Goal: Task Accomplishment & Management: Use online tool/utility

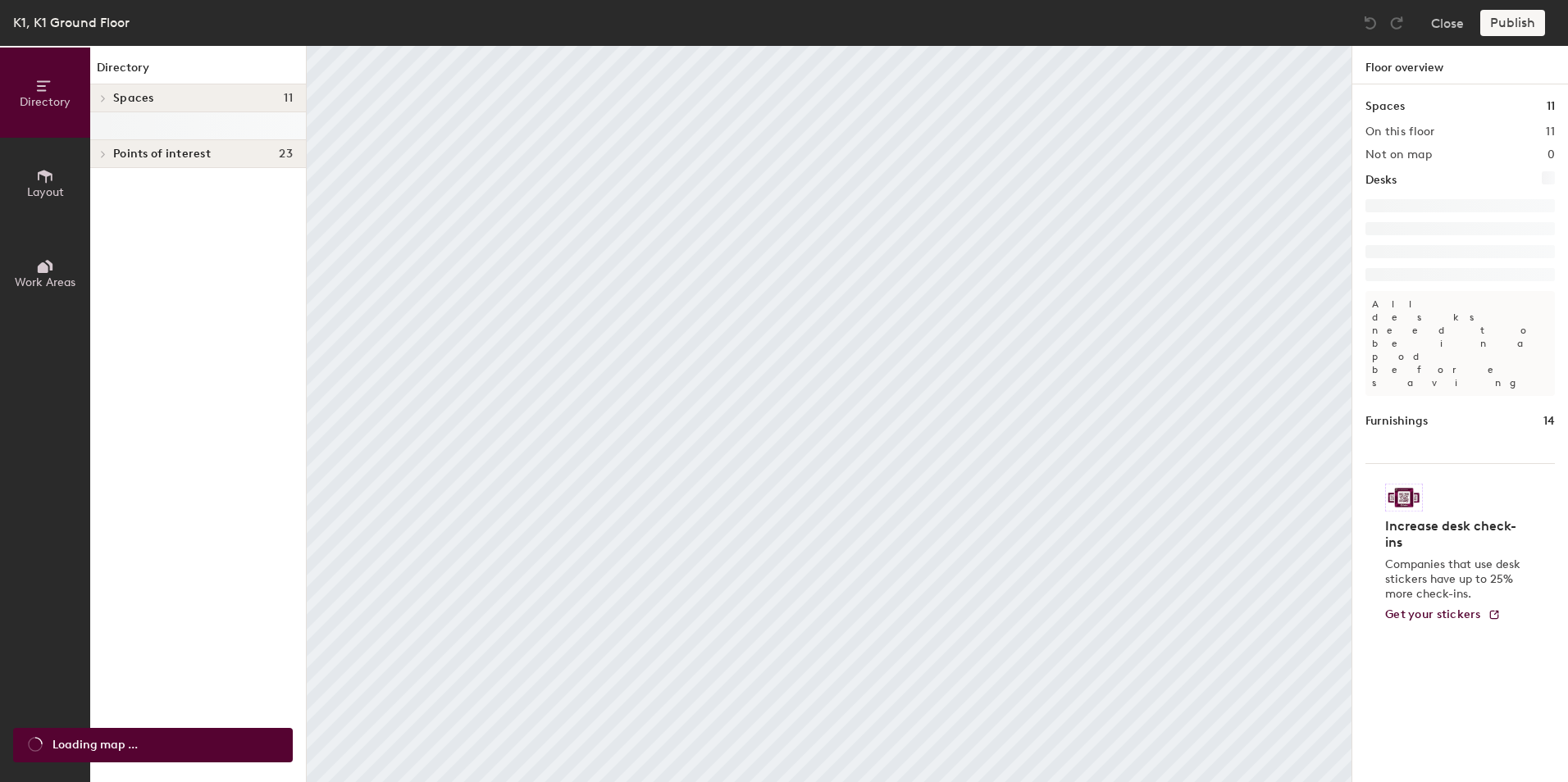
click at [57, 190] on span "Layout" at bounding box center [45, 192] width 37 height 14
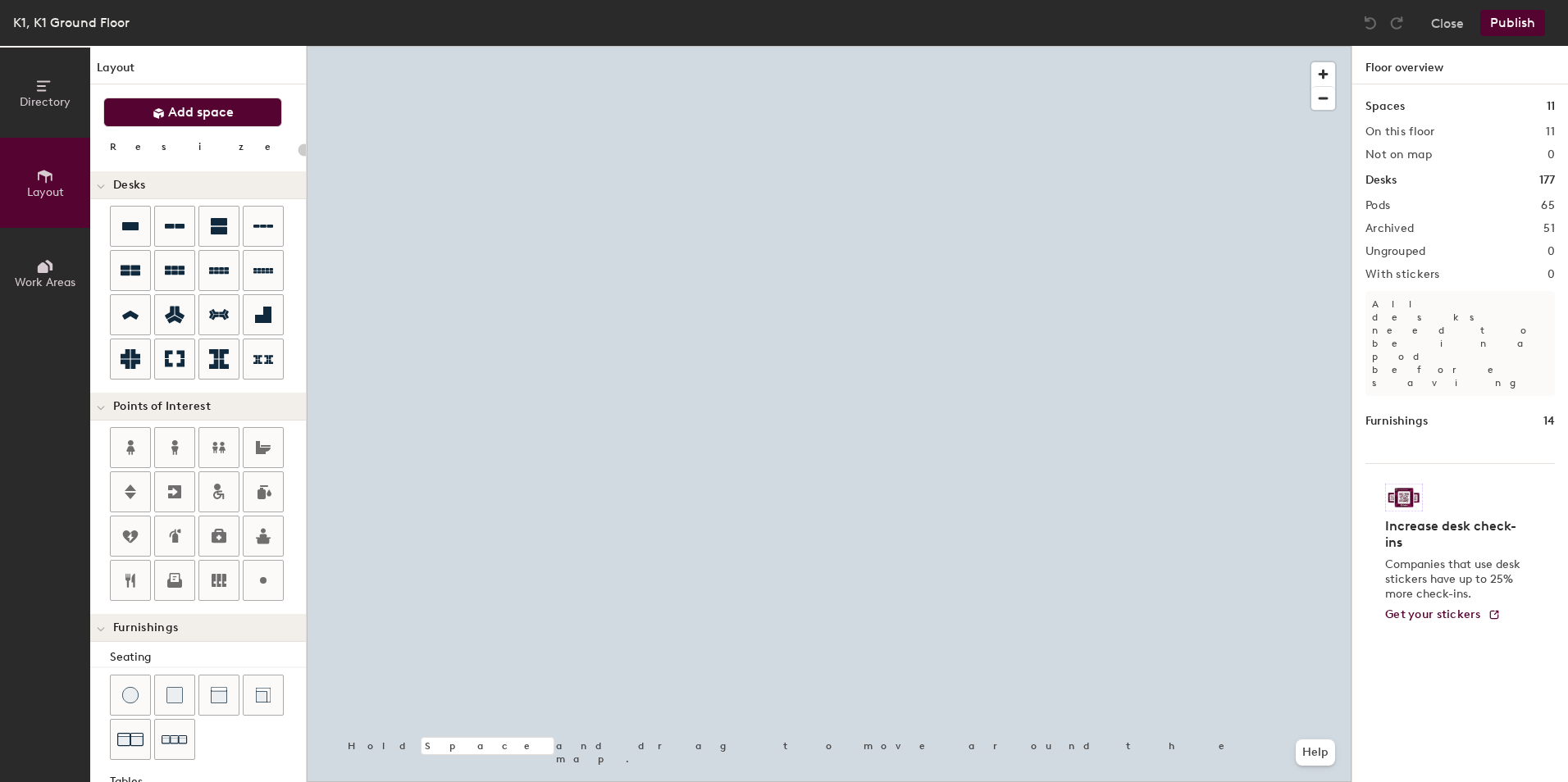
click at [189, 111] on span "Add space" at bounding box center [200, 113] width 66 height 17
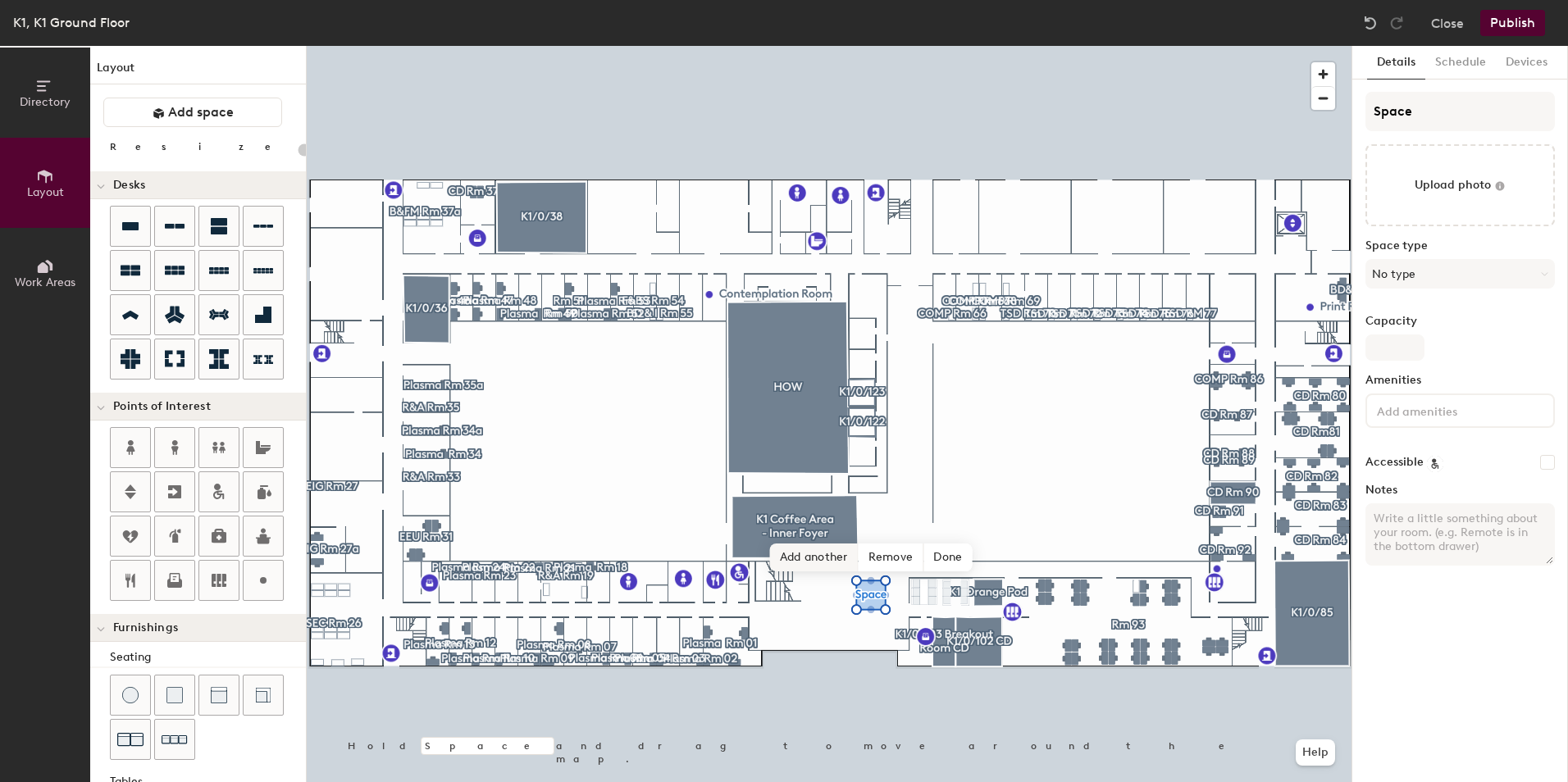
click at [806, 555] on span "Add another" at bounding box center [814, 557] width 88 height 28
type input "20"
click at [1324, 74] on span "button" at bounding box center [1323, 74] width 23 height 23
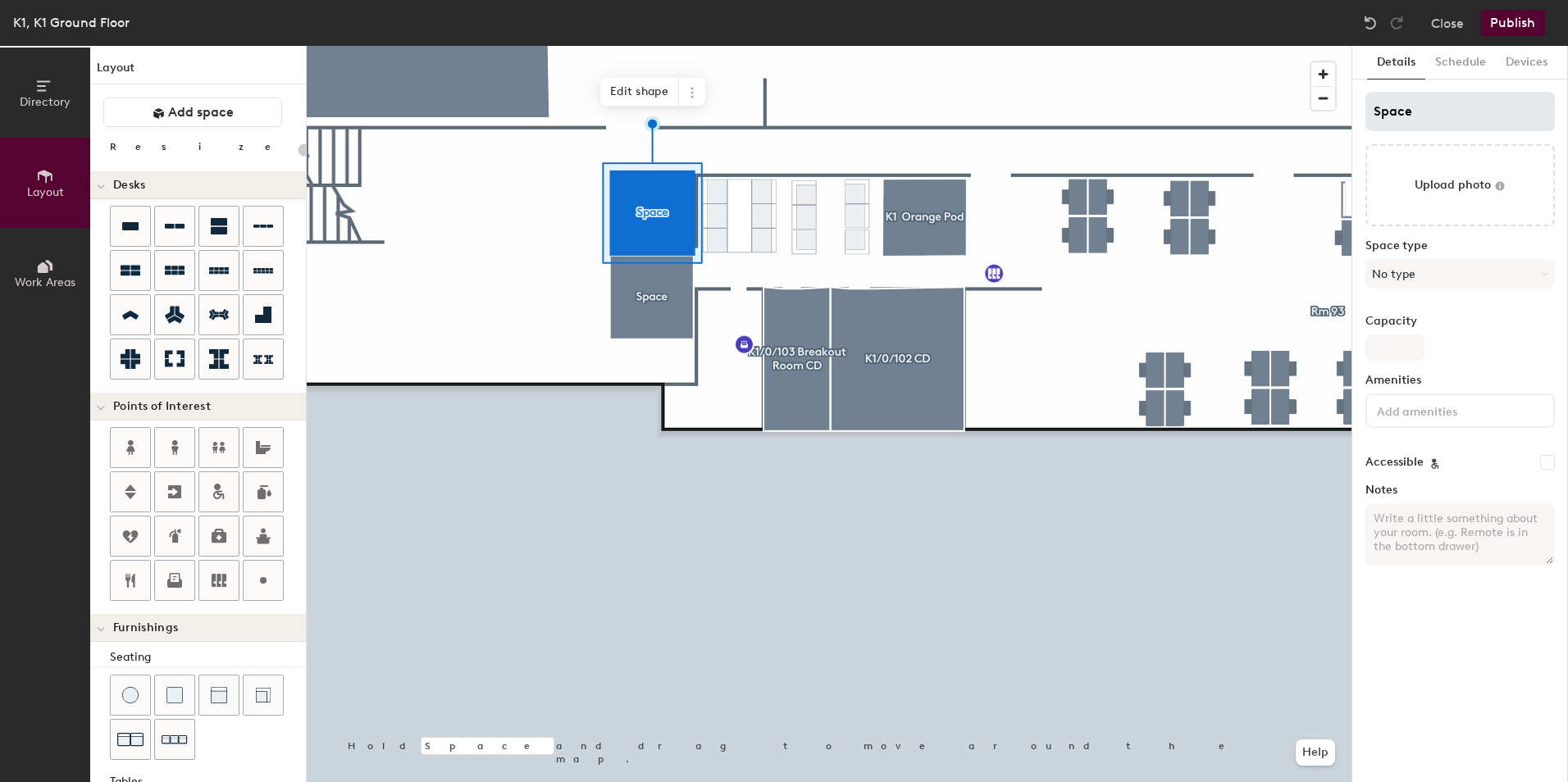
type input "20"
click at [1323, 112] on div "Directory Layout Work Areas Layout Add space Resize Desks Points of Interest Fu…" at bounding box center [784, 414] width 1568 height 736
type input "K"
type input "20"
type input "K1 P"
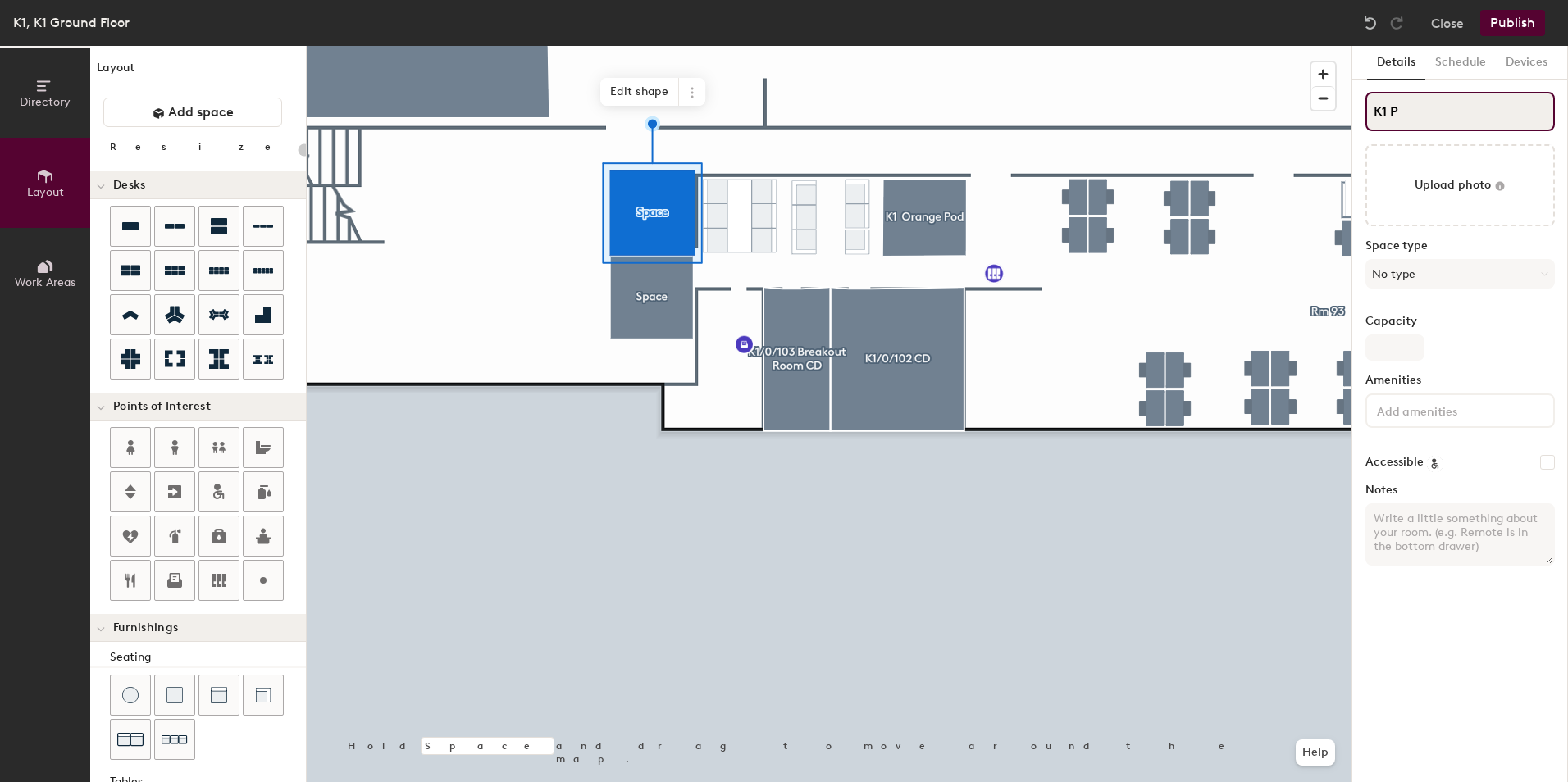
type input "20"
type input "K1 Pod"
type input "20"
type input "K1 Pod 1"
type input "20"
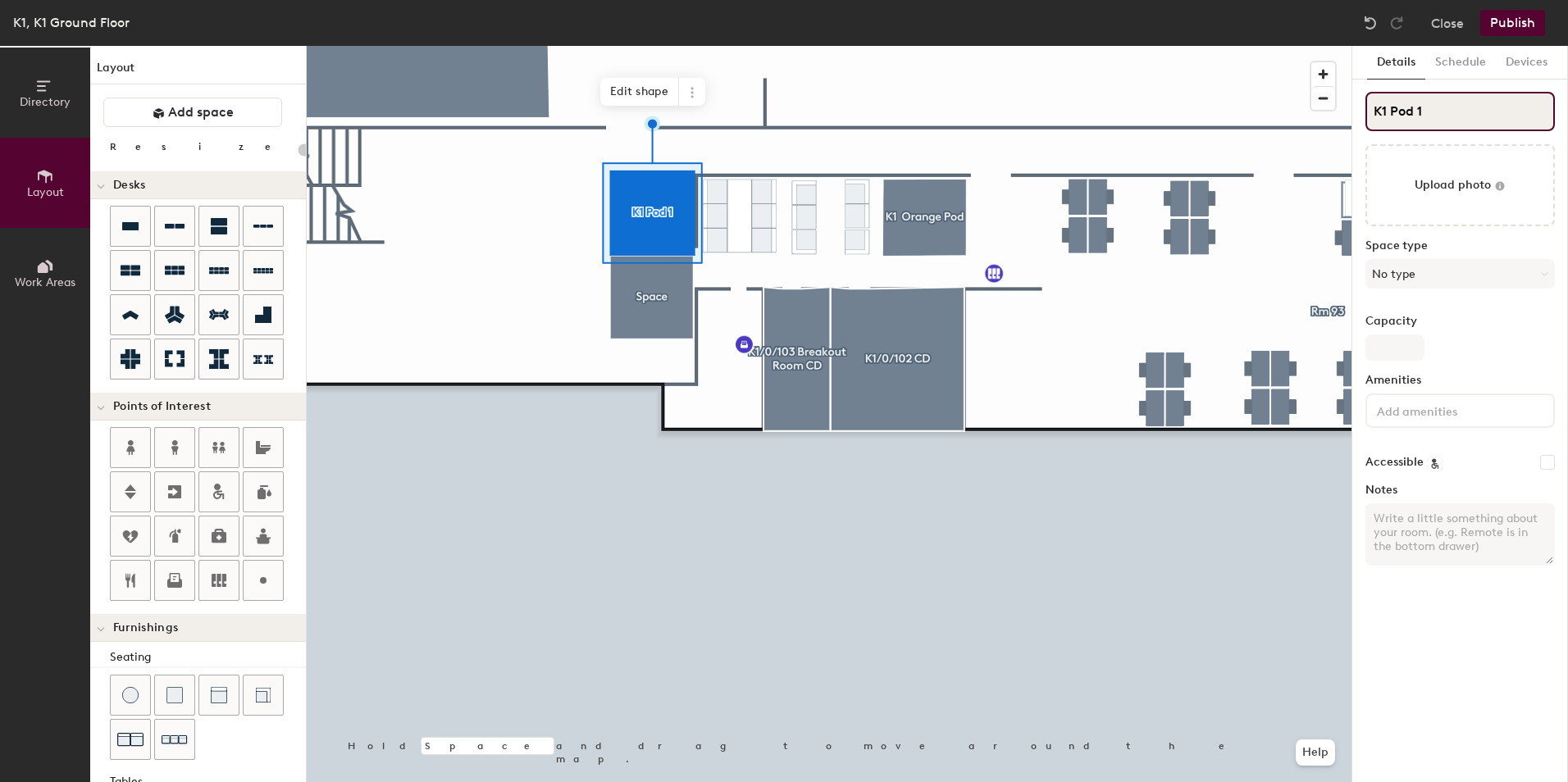
type input "K1 Pod 1"
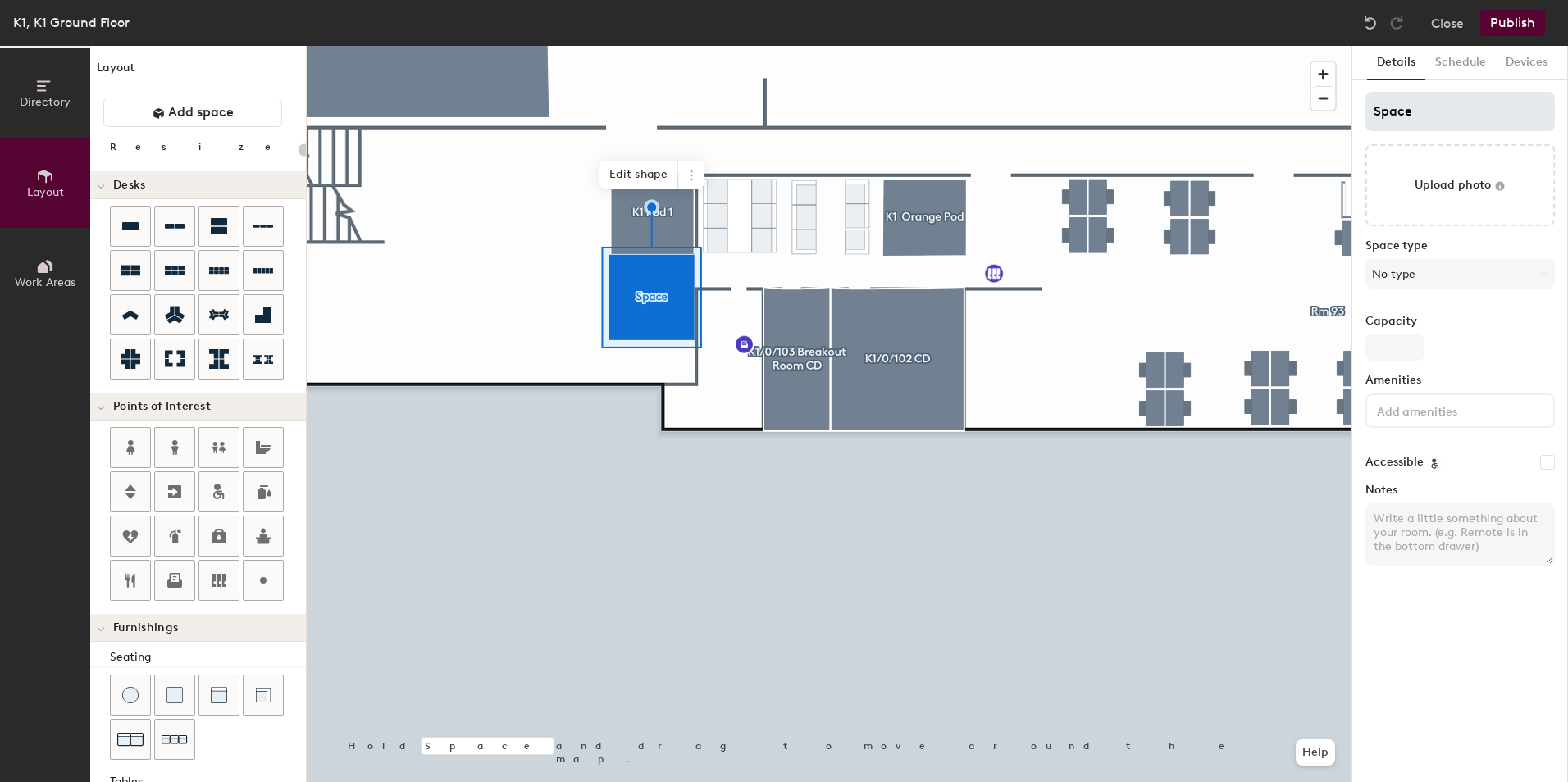
type input "20"
click at [1324, 114] on div "Directory Layout Work Areas Layout Add space Resize Desks Points of Interest Fu…" at bounding box center [784, 414] width 1568 height 736
type input "K1"
type input "20"
type input "K1 P"
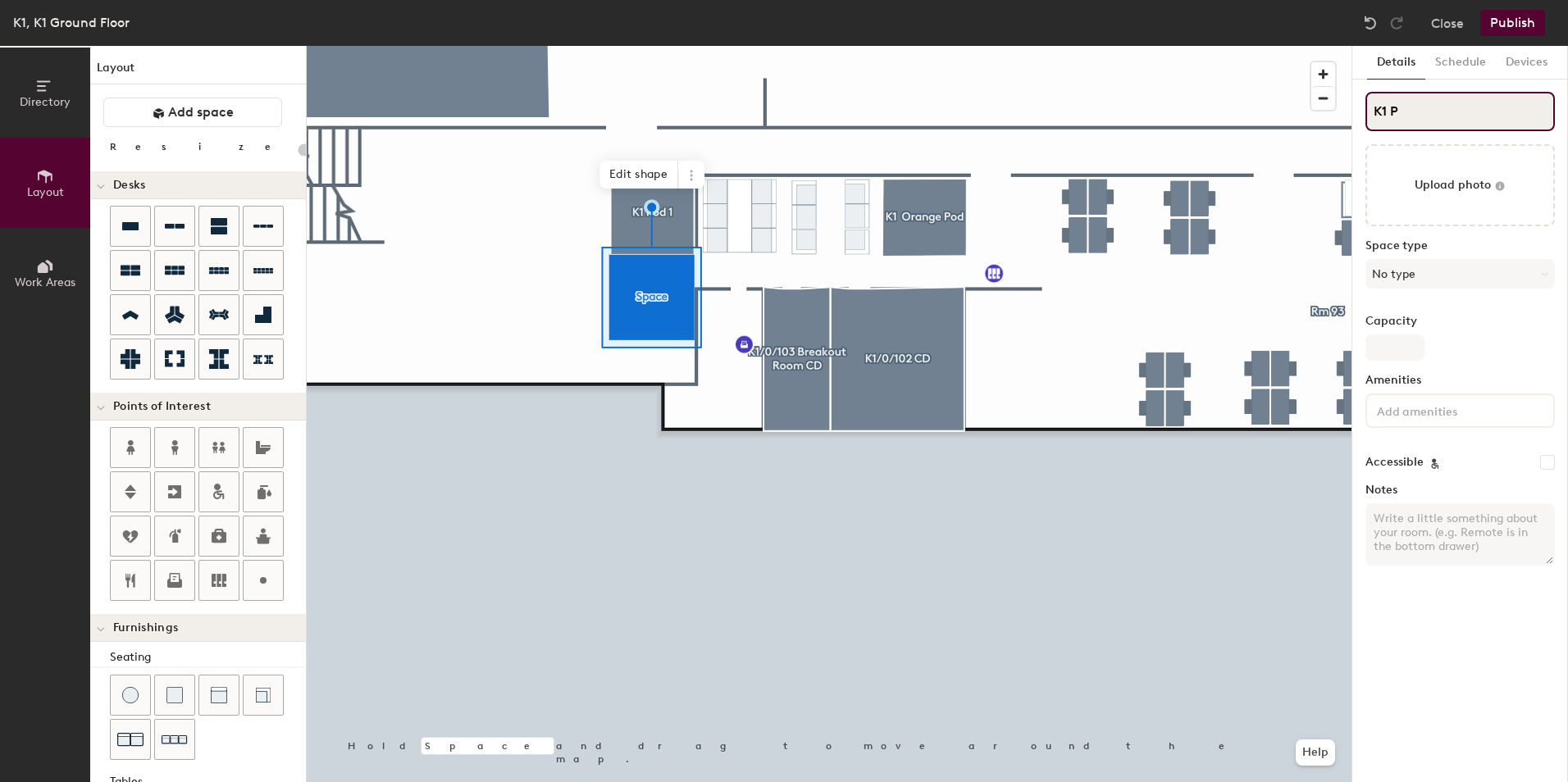
type input "20"
type input "K1 Po"
type input "20"
type input "K1 Pod 2"
type input "20"
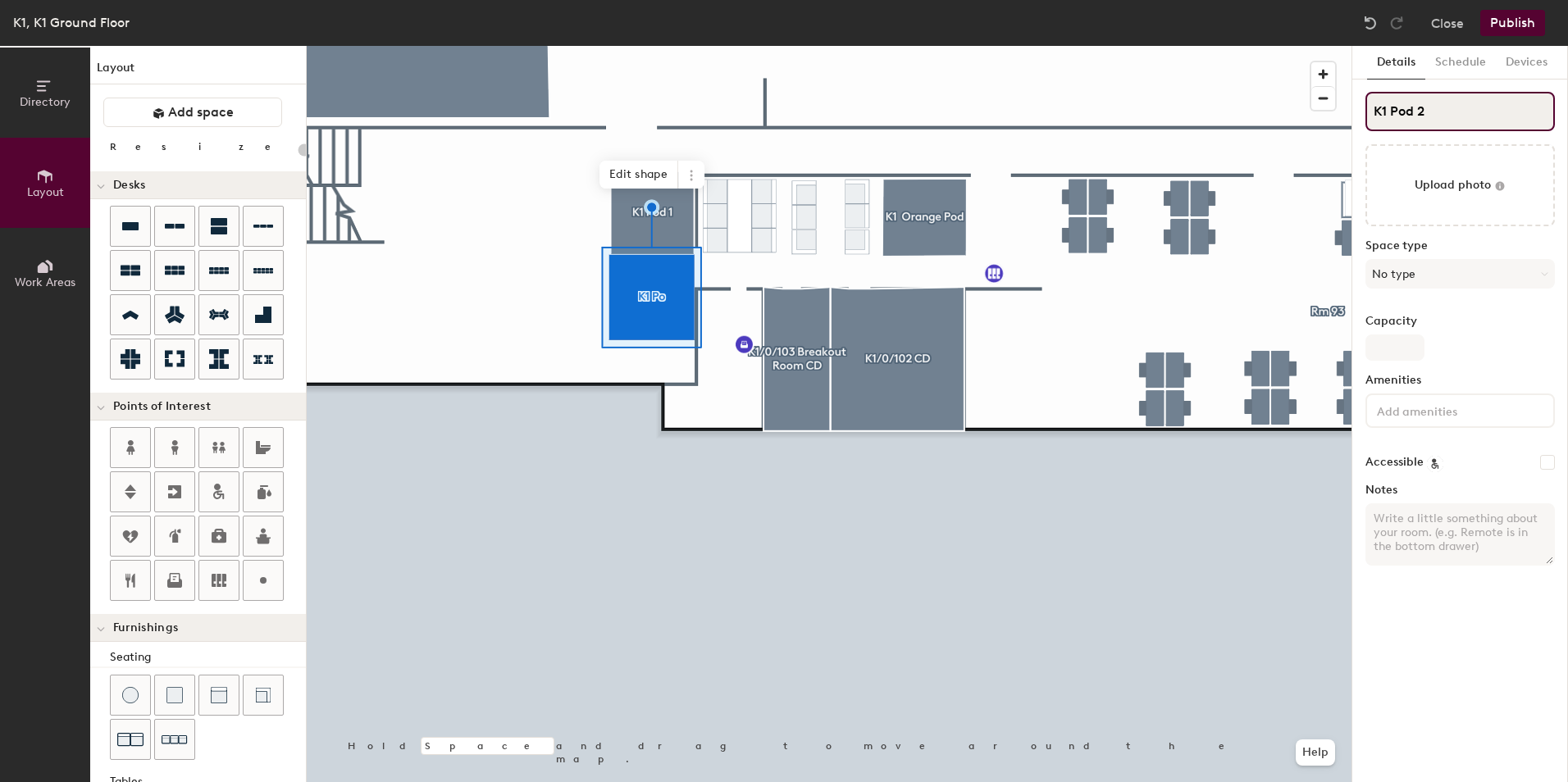
type input "K1 Pod 2"
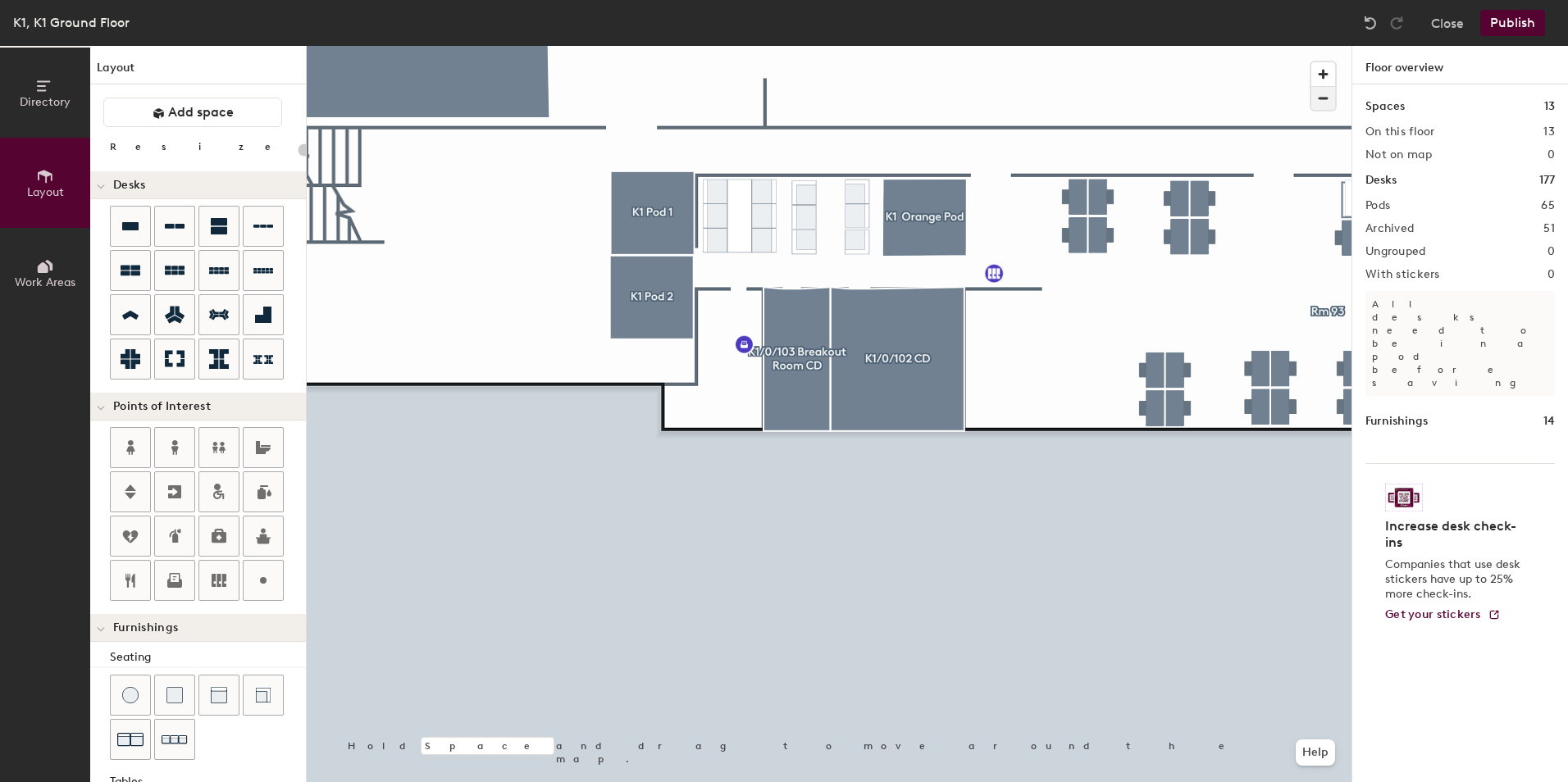
click at [1317, 100] on span "button" at bounding box center [1323, 98] width 23 height 23
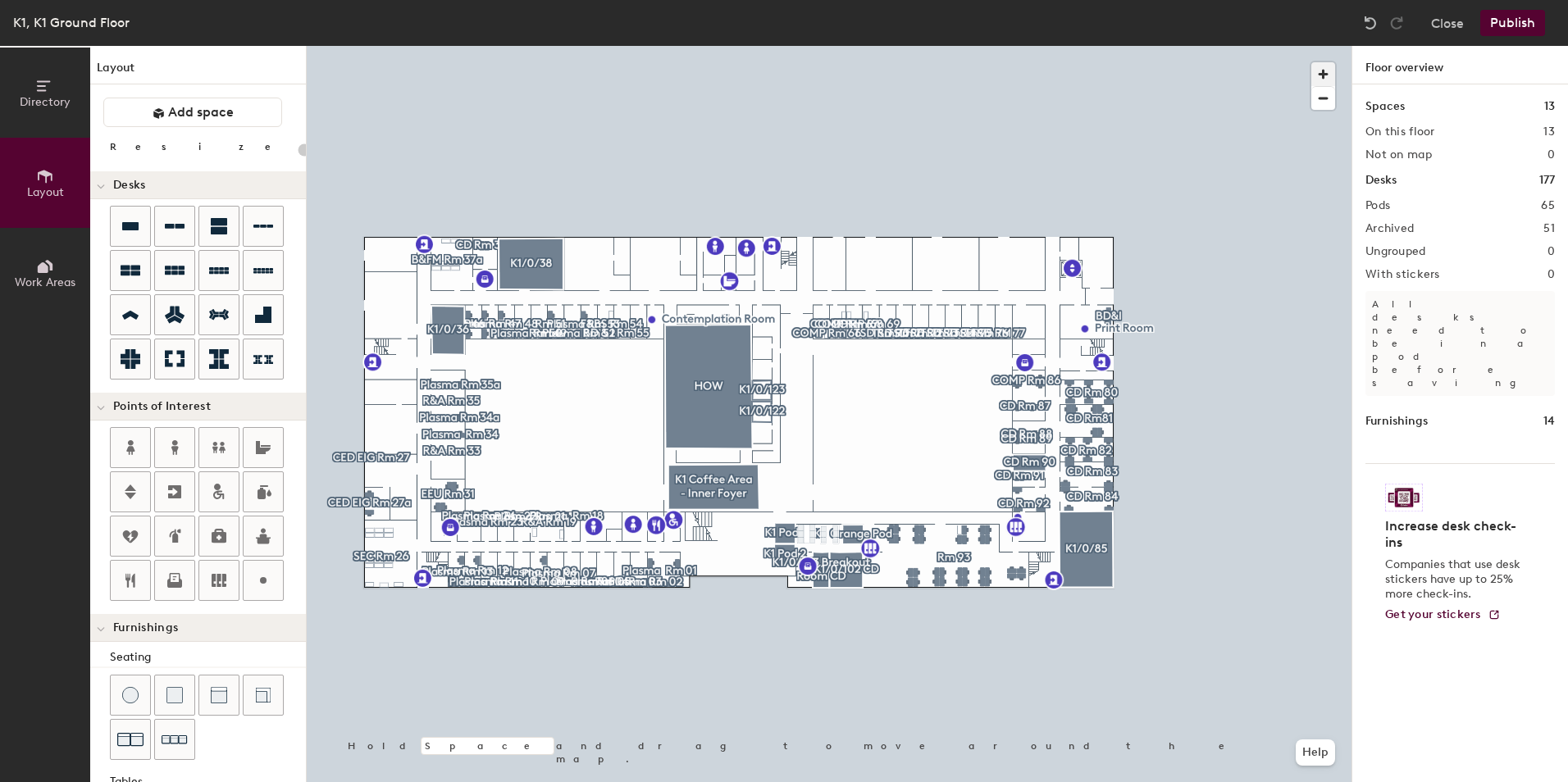
click at [1317, 73] on span "button" at bounding box center [1323, 74] width 23 height 23
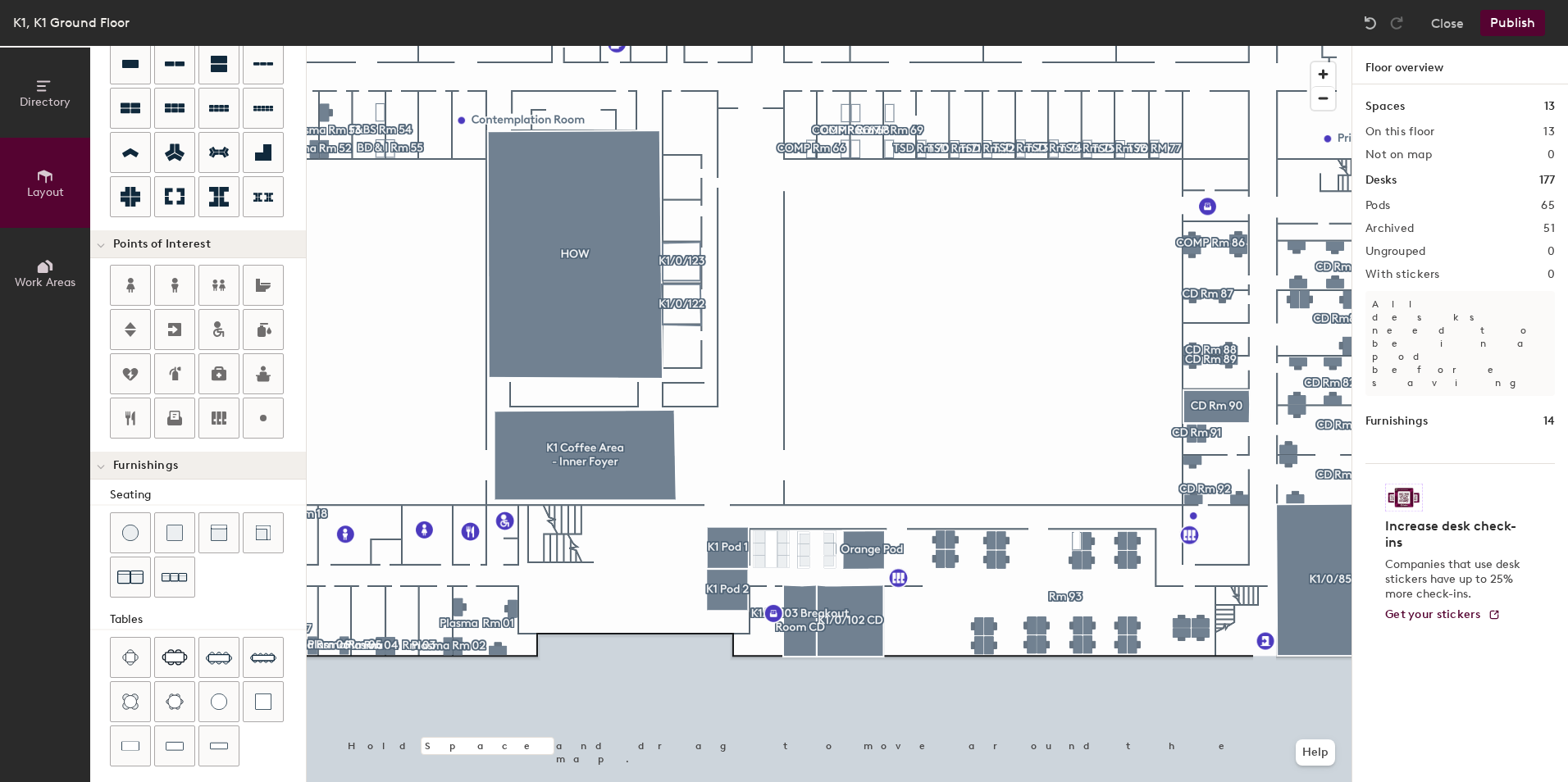
scroll to position [254, 0]
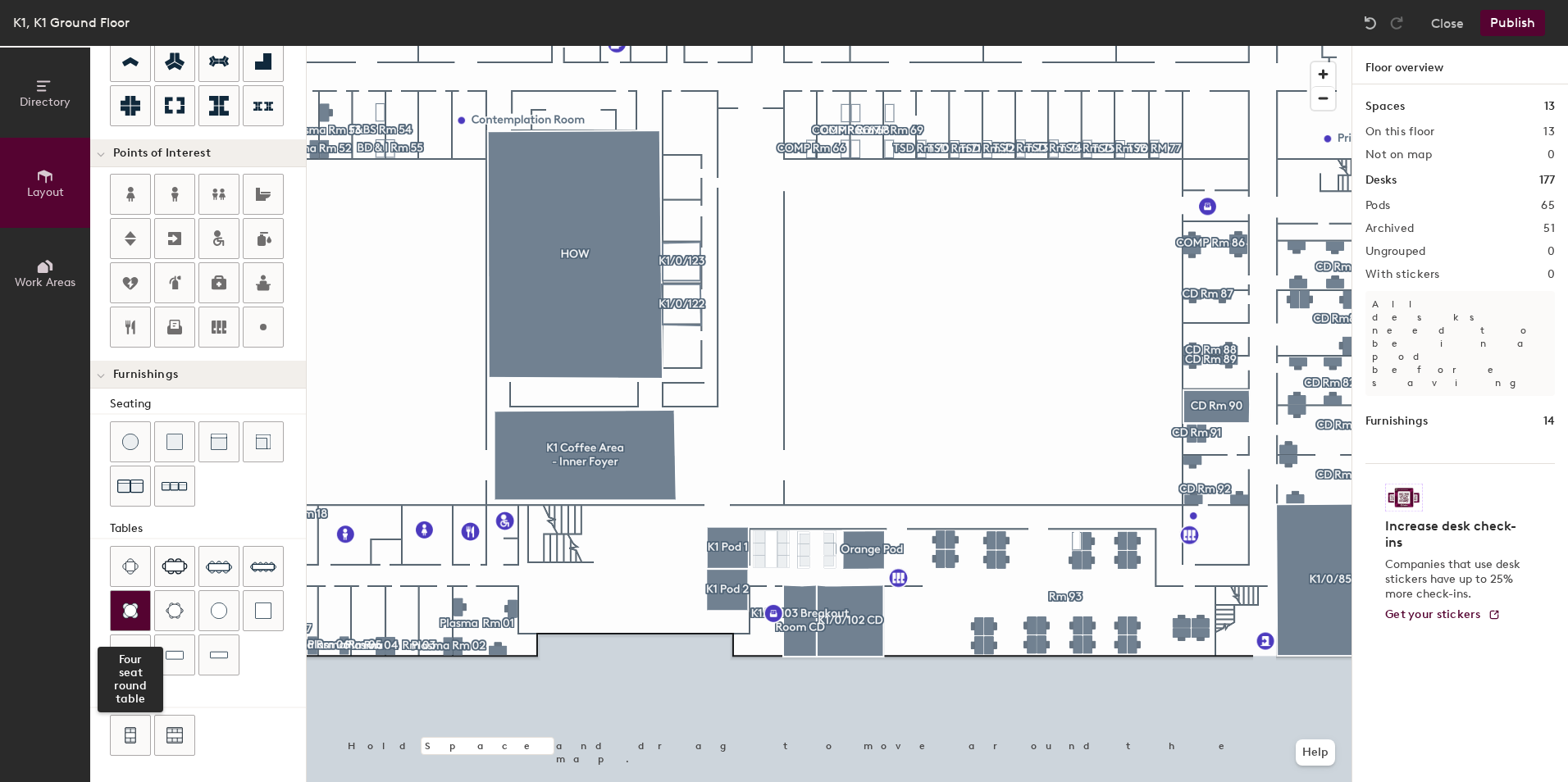
click at [134, 609] on img at bounding box center [130, 611] width 17 height 17
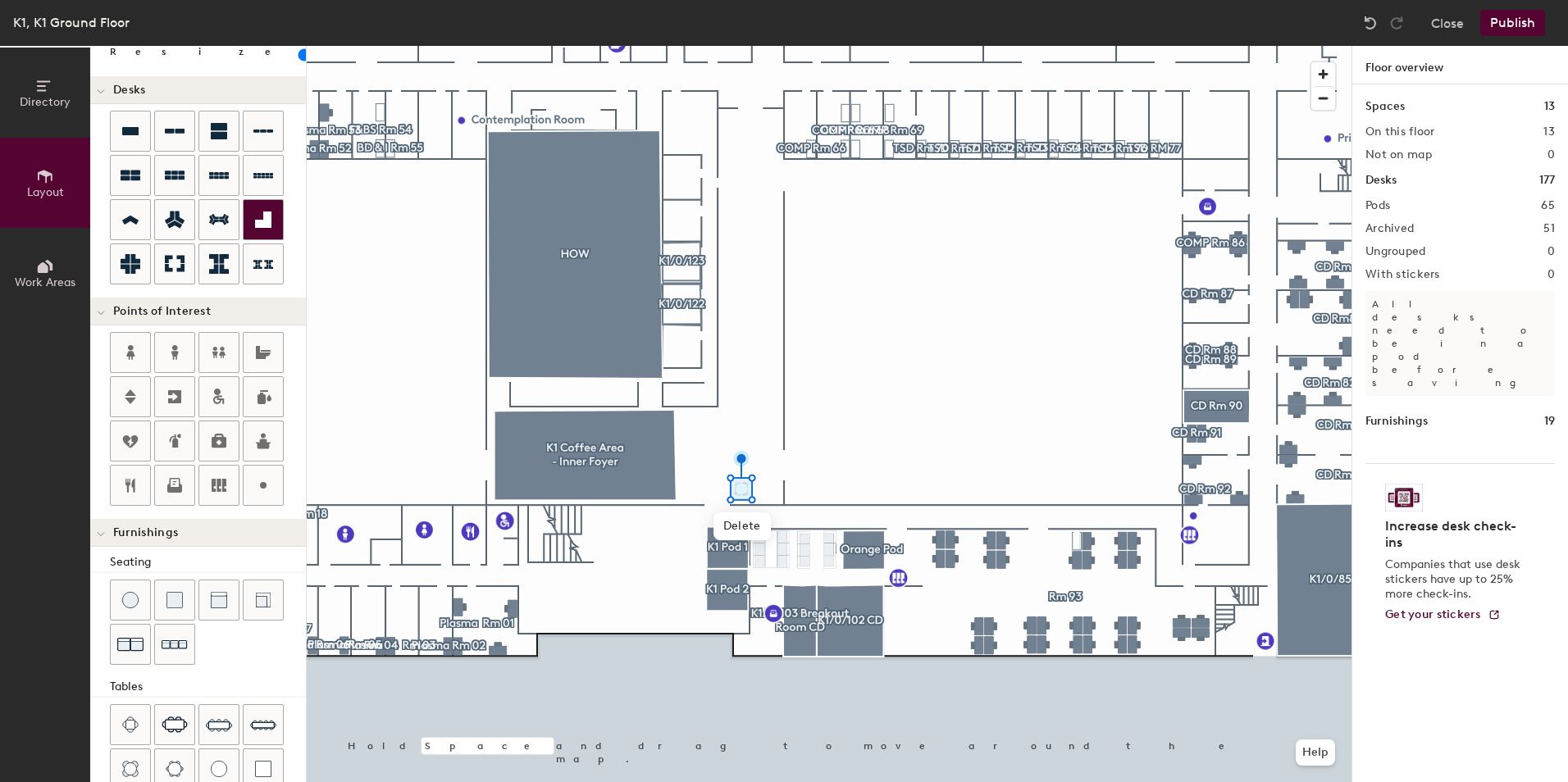
scroll to position [73, 0]
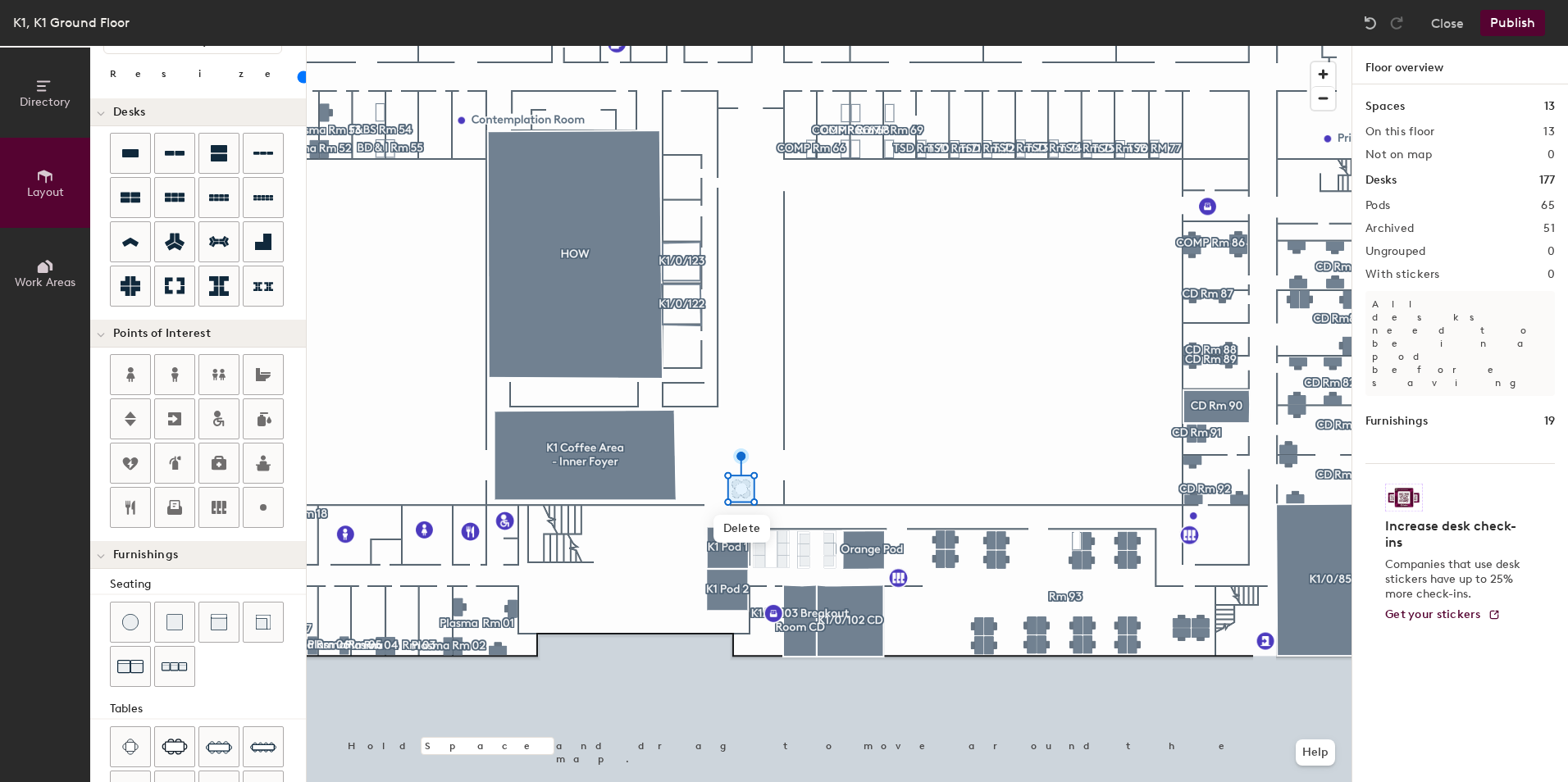
click at [298, 78] on input "range" at bounding box center [298, 77] width 0 height 13
click at [784, 46] on div at bounding box center [829, 46] width 1045 height 0
click at [184, 668] on img at bounding box center [174, 667] width 26 height 25
click at [720, 46] on div at bounding box center [829, 46] width 1045 height 0
click at [126, 663] on img at bounding box center [129, 666] width 26 height 26
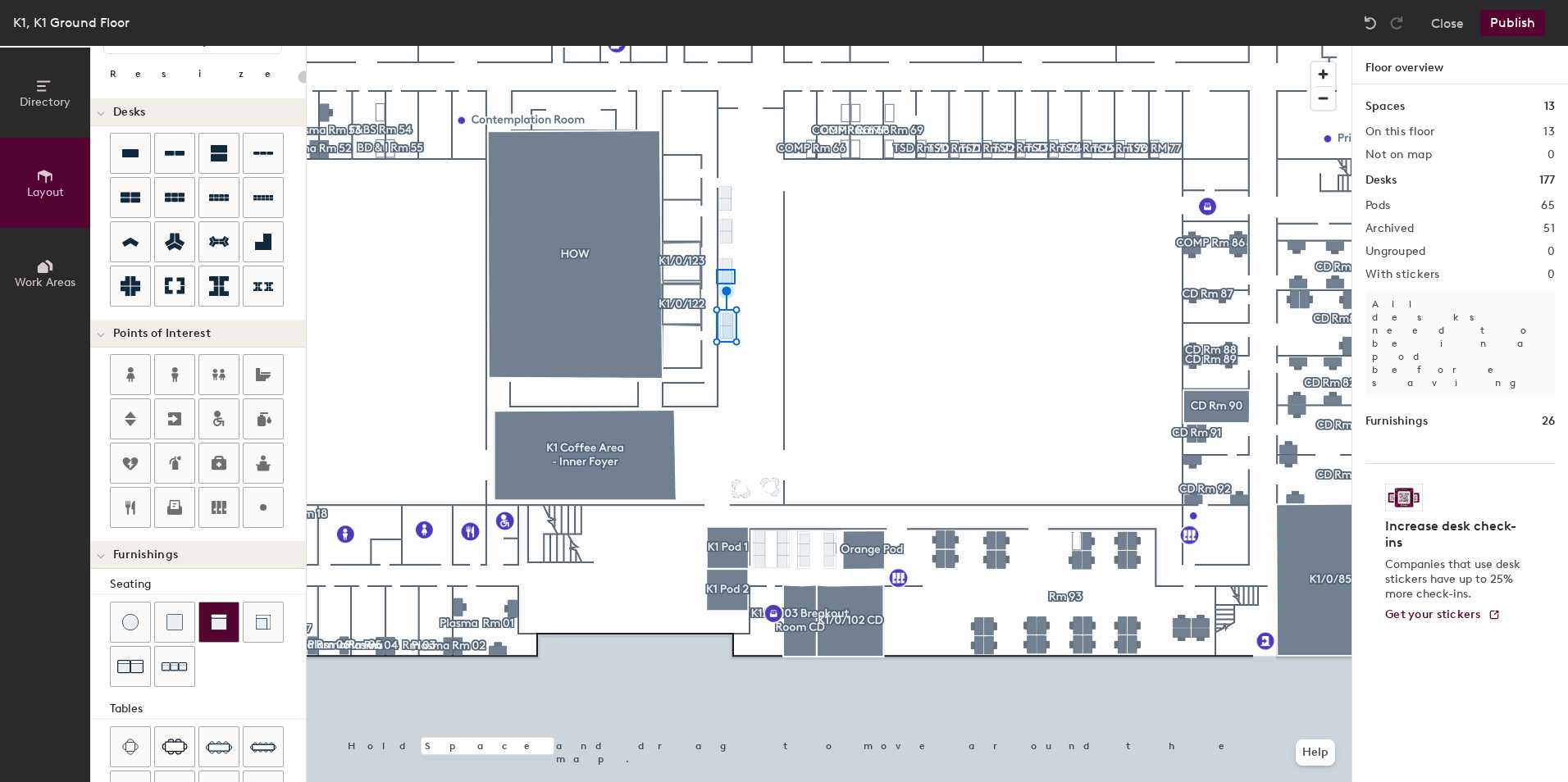
click at [716, 46] on div at bounding box center [829, 46] width 1045 height 0
type input "40"
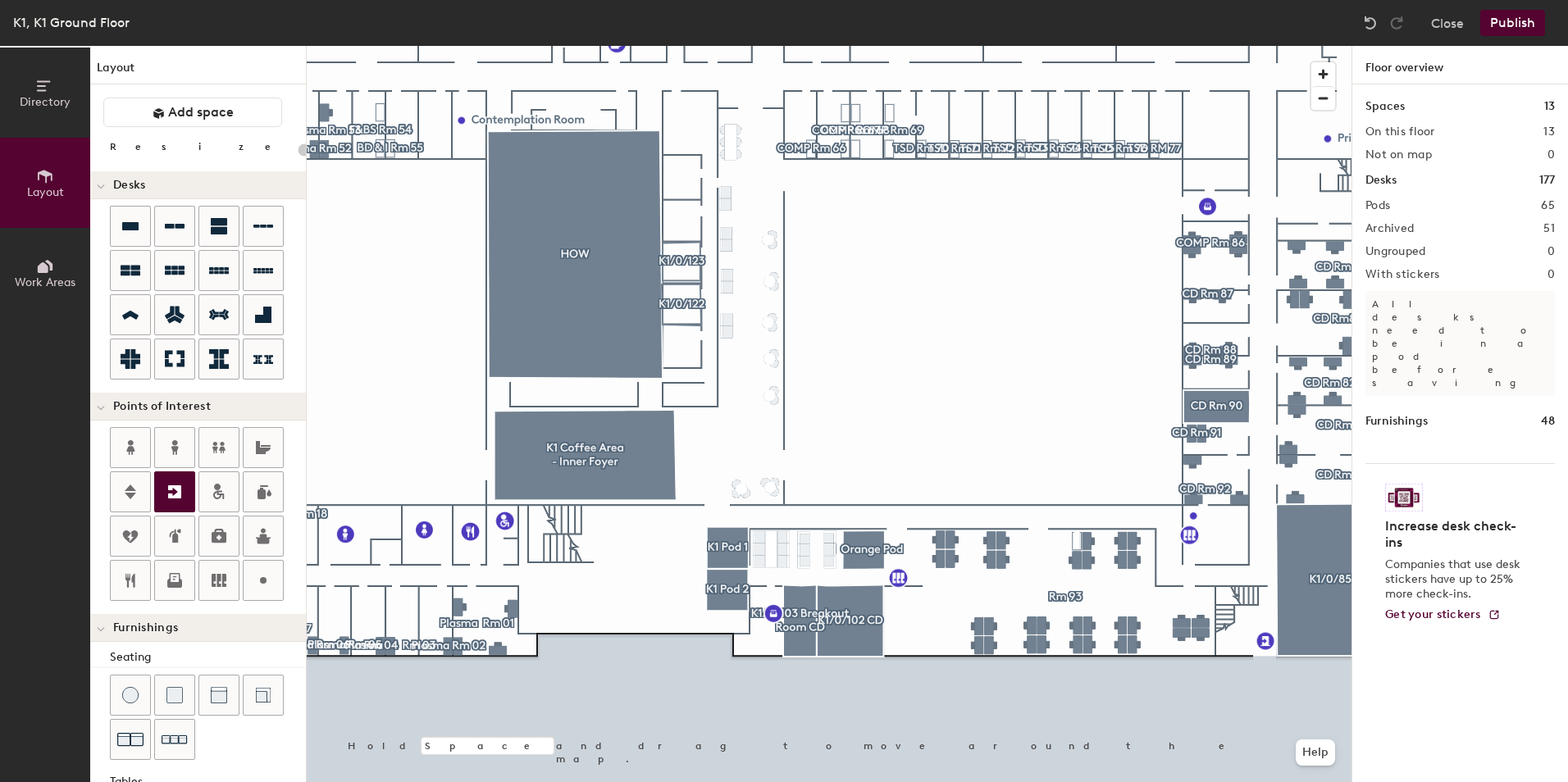
scroll to position [73, 0]
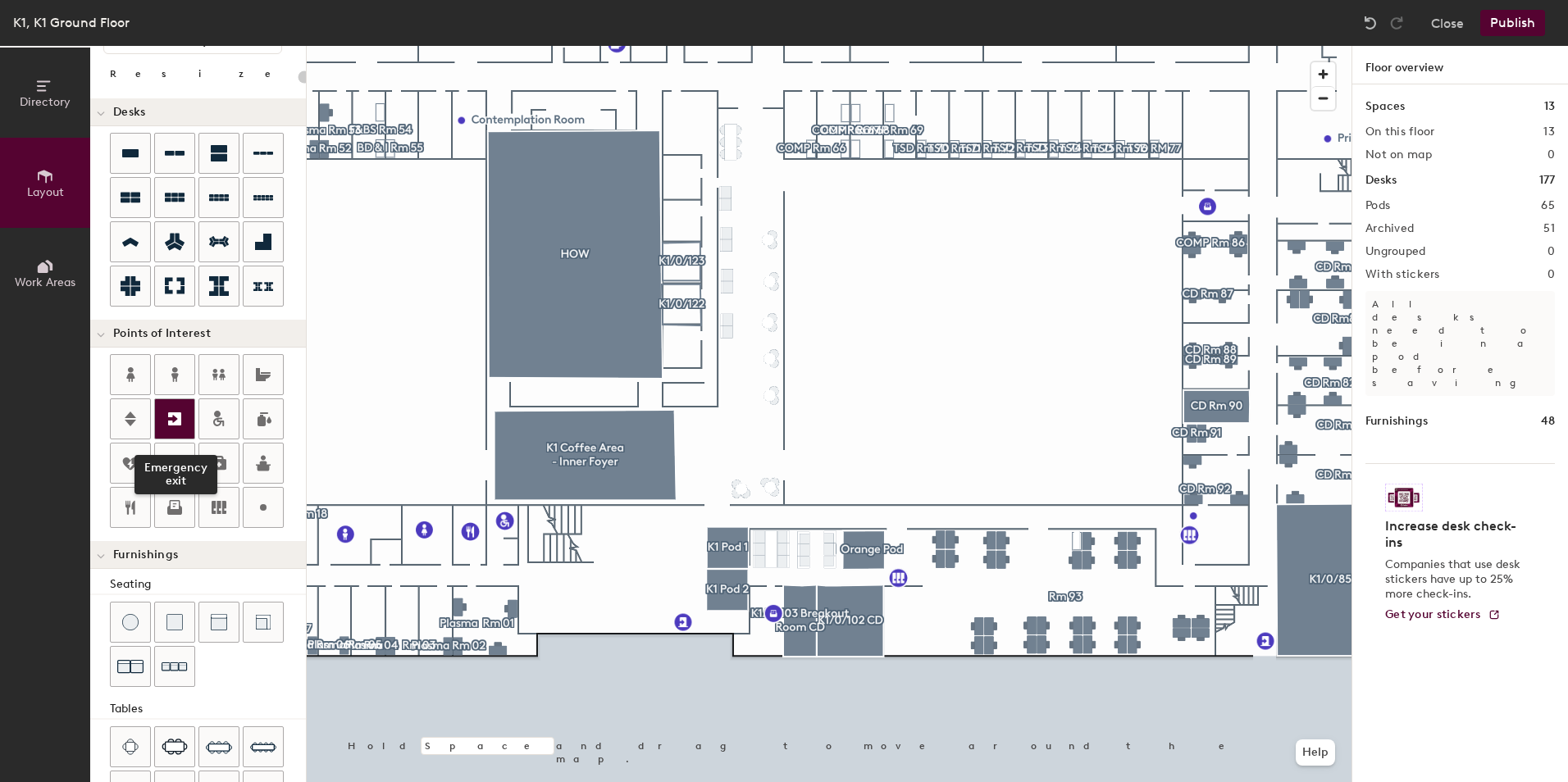
click at [178, 426] on icon at bounding box center [174, 419] width 13 height 13
click at [144, 431] on div at bounding box center [130, 418] width 39 height 39
click at [1514, 15] on button "Publish" at bounding box center [1512, 23] width 65 height 26
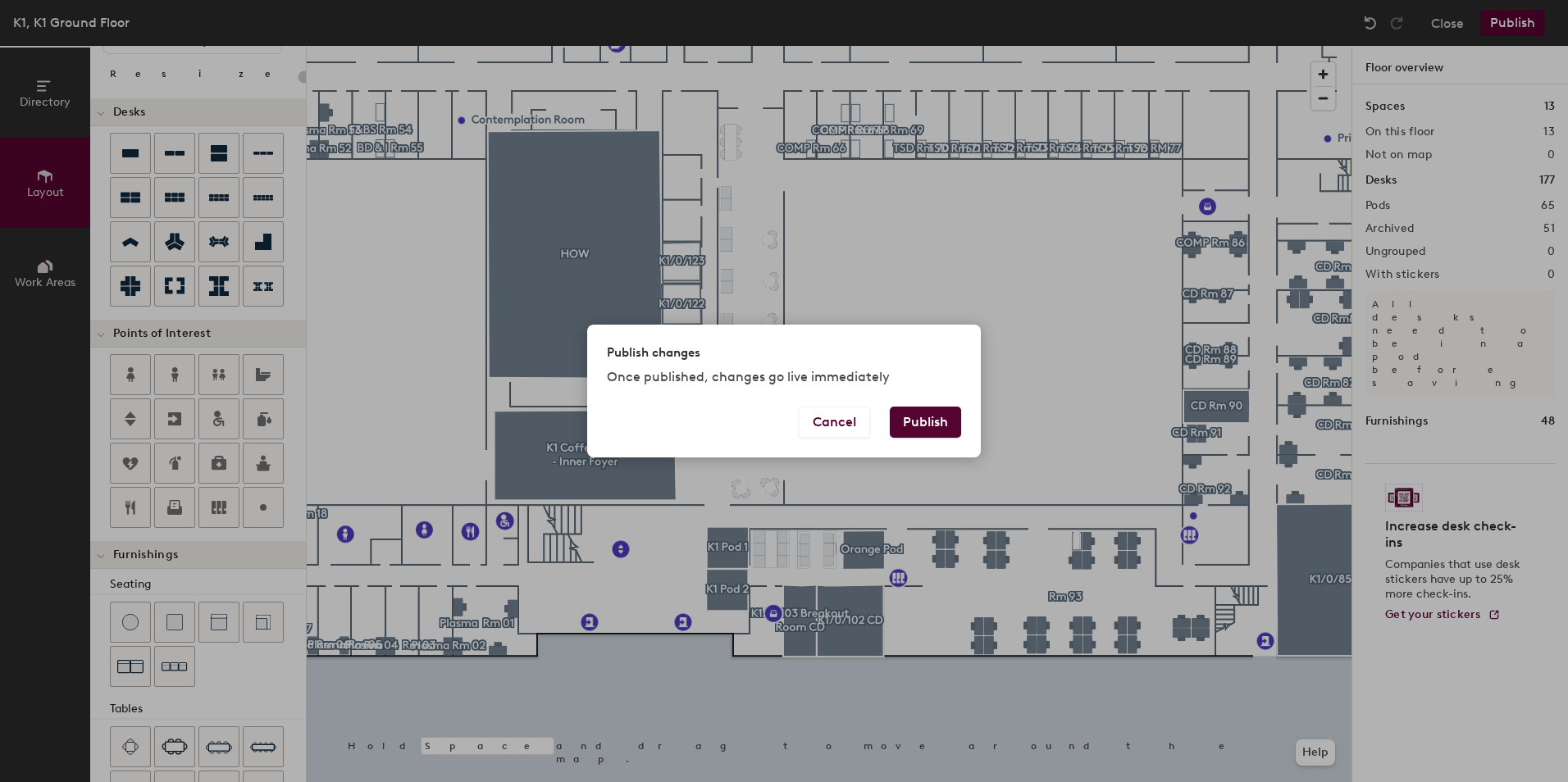
click at [928, 417] on button "Publish" at bounding box center [925, 421] width 71 height 31
type input "20"
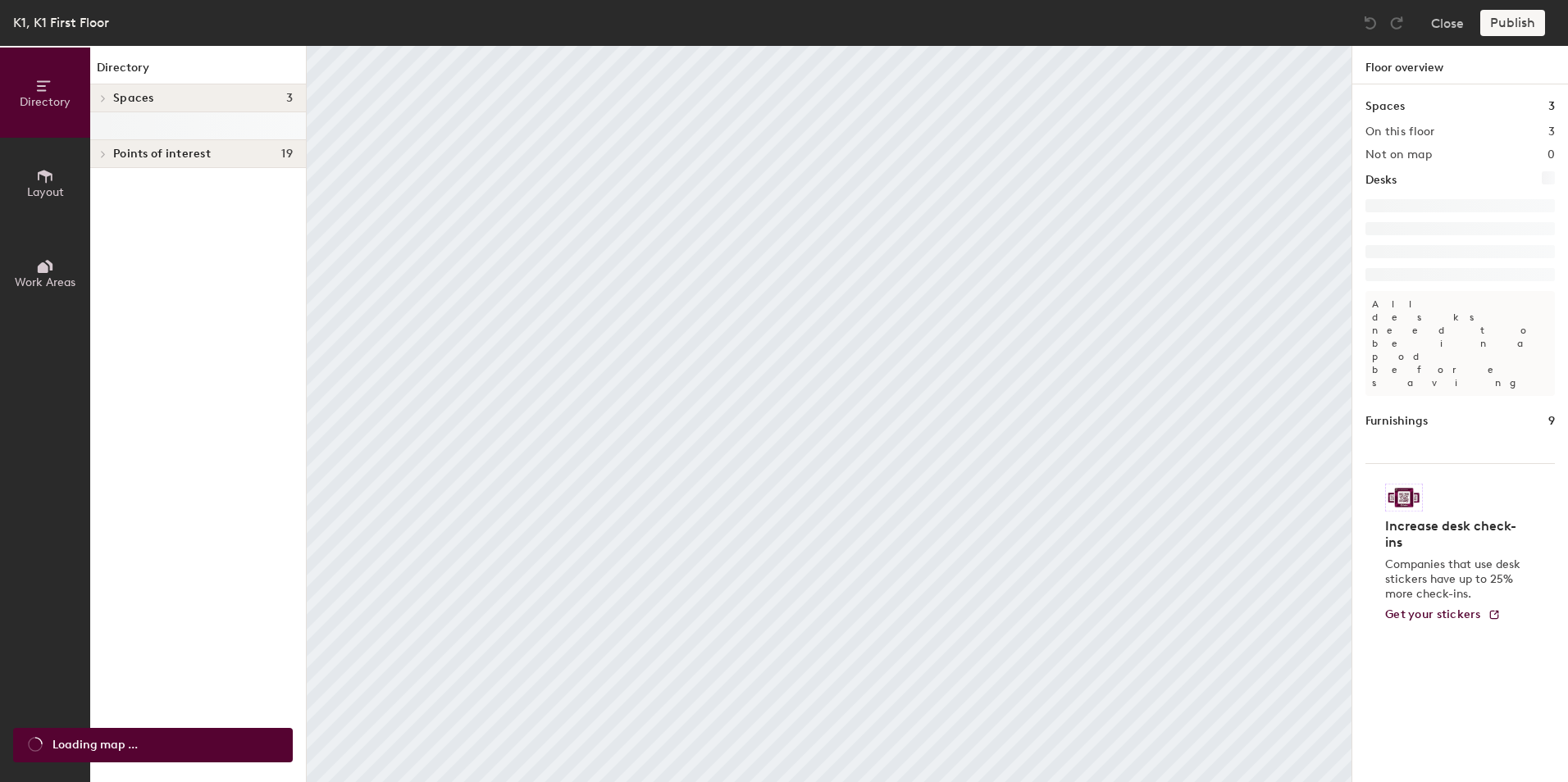
click at [37, 177] on icon at bounding box center [45, 176] width 18 height 18
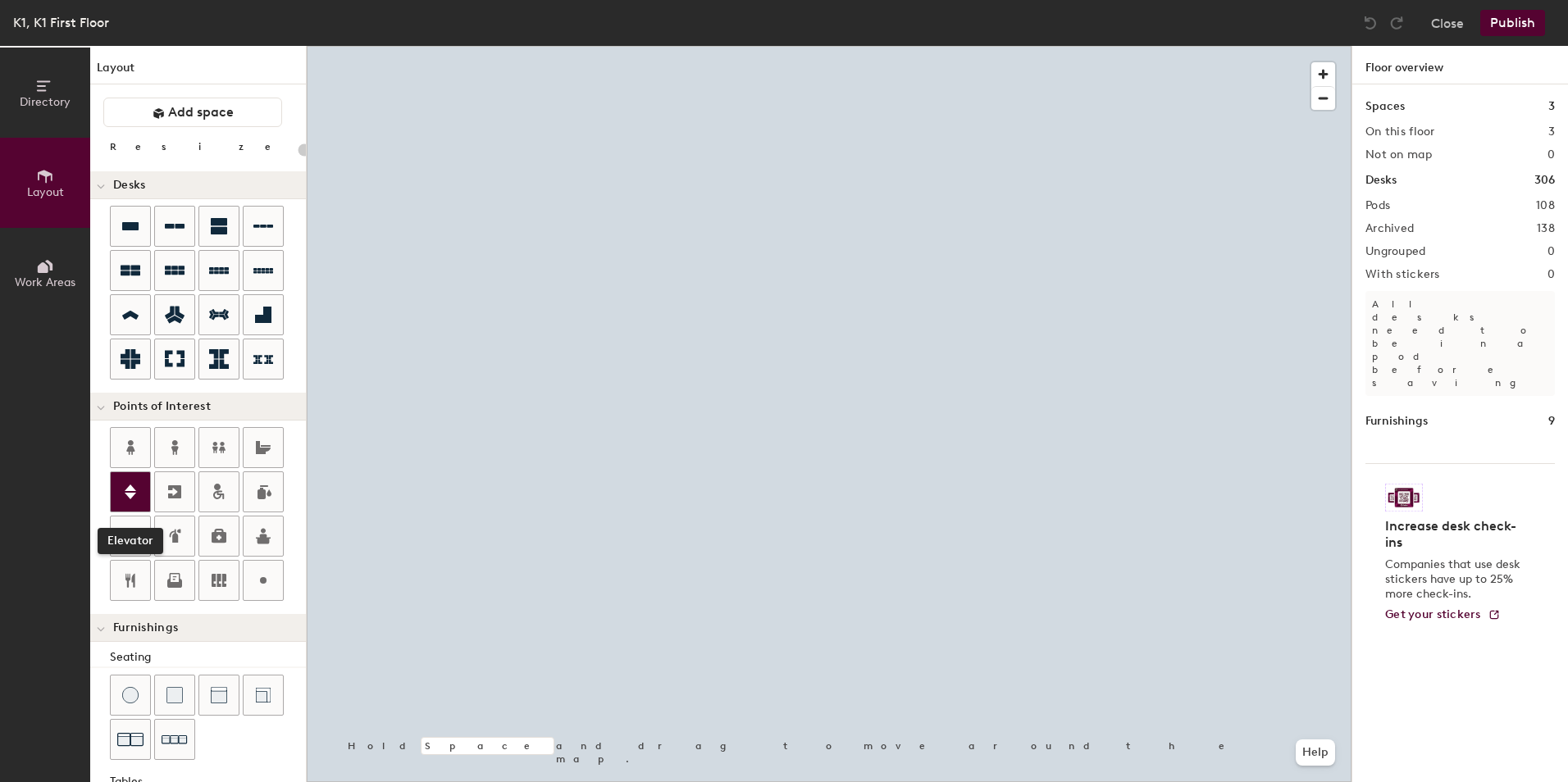
click at [135, 502] on div at bounding box center [130, 492] width 39 height 39
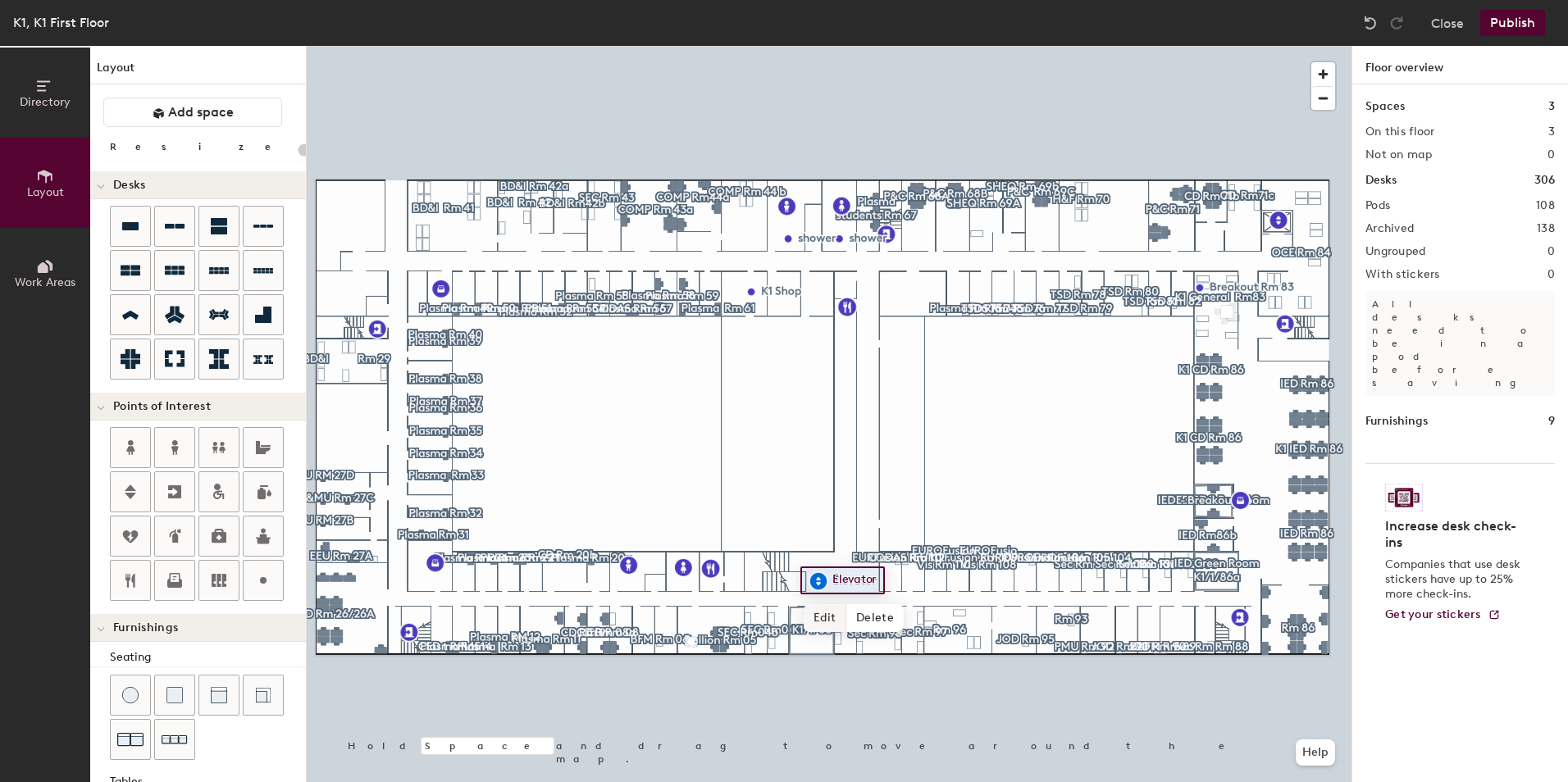
click at [829, 608] on span "Edit" at bounding box center [824, 618] width 43 height 28
type input "20"
type input "Lift"
click at [1508, 27] on button "Publish" at bounding box center [1512, 23] width 65 height 26
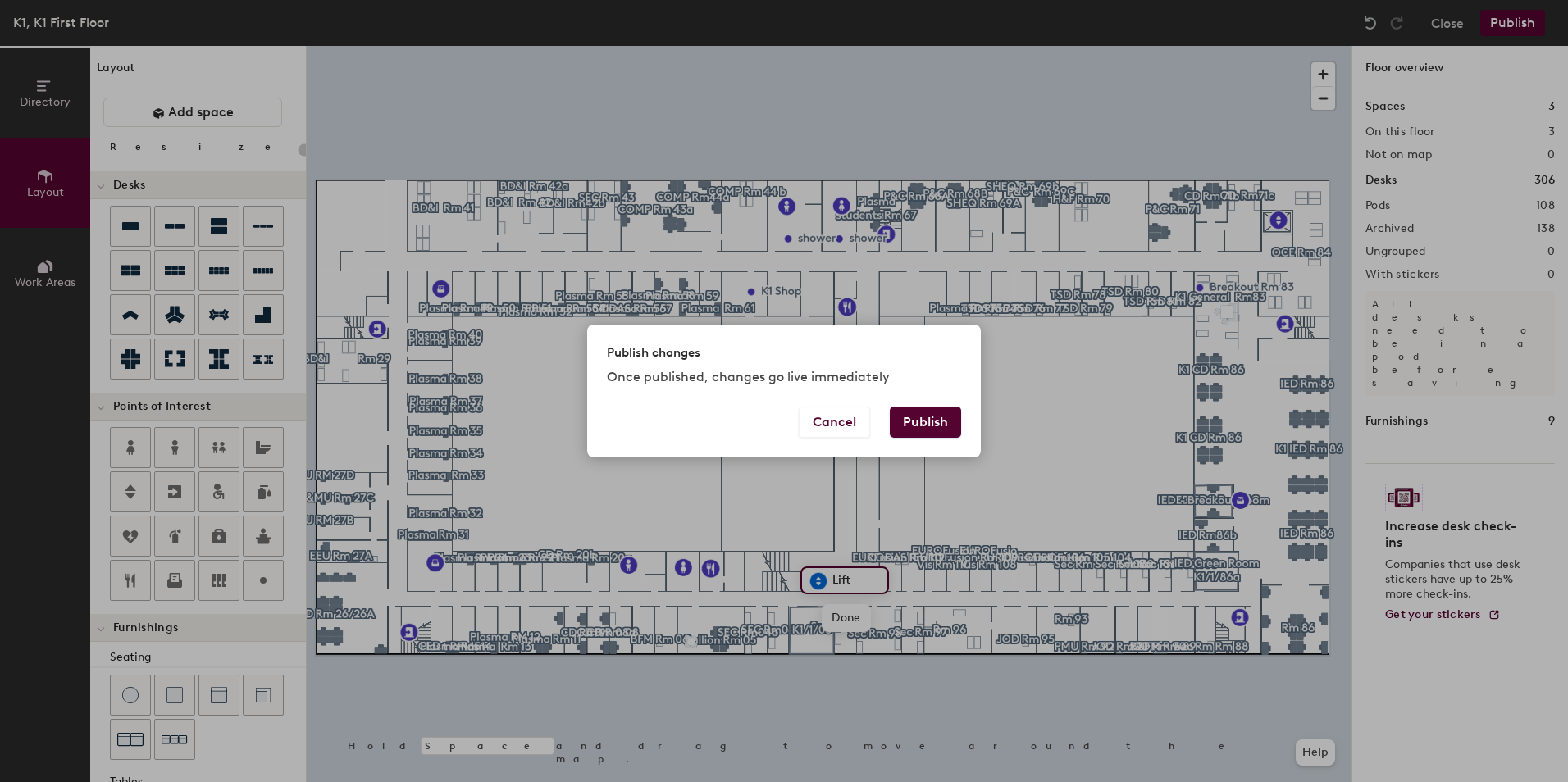
click at [933, 423] on button "Publish" at bounding box center [925, 421] width 71 height 31
type input "20"
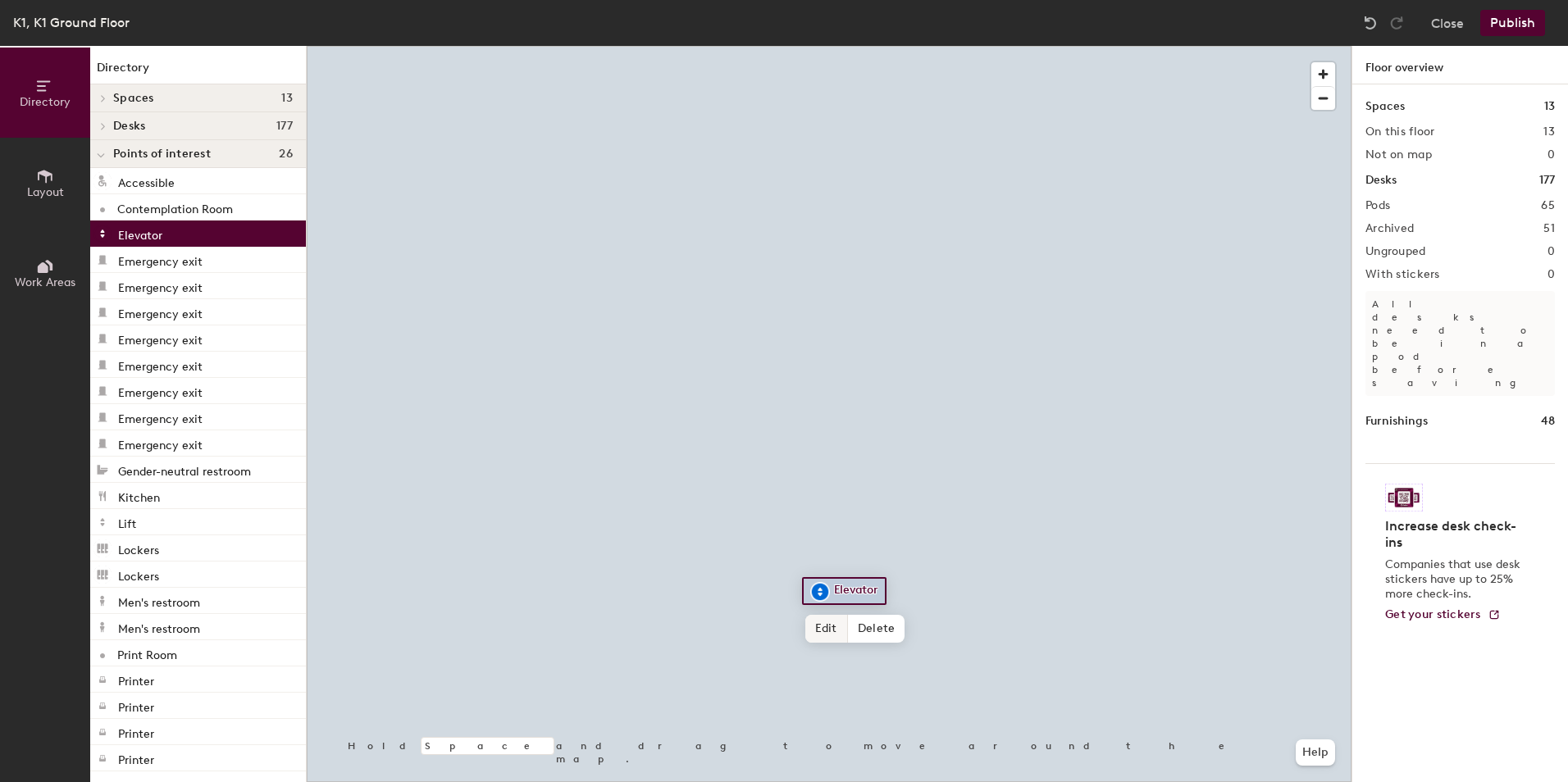
click at [817, 622] on span "Edit" at bounding box center [826, 628] width 43 height 28
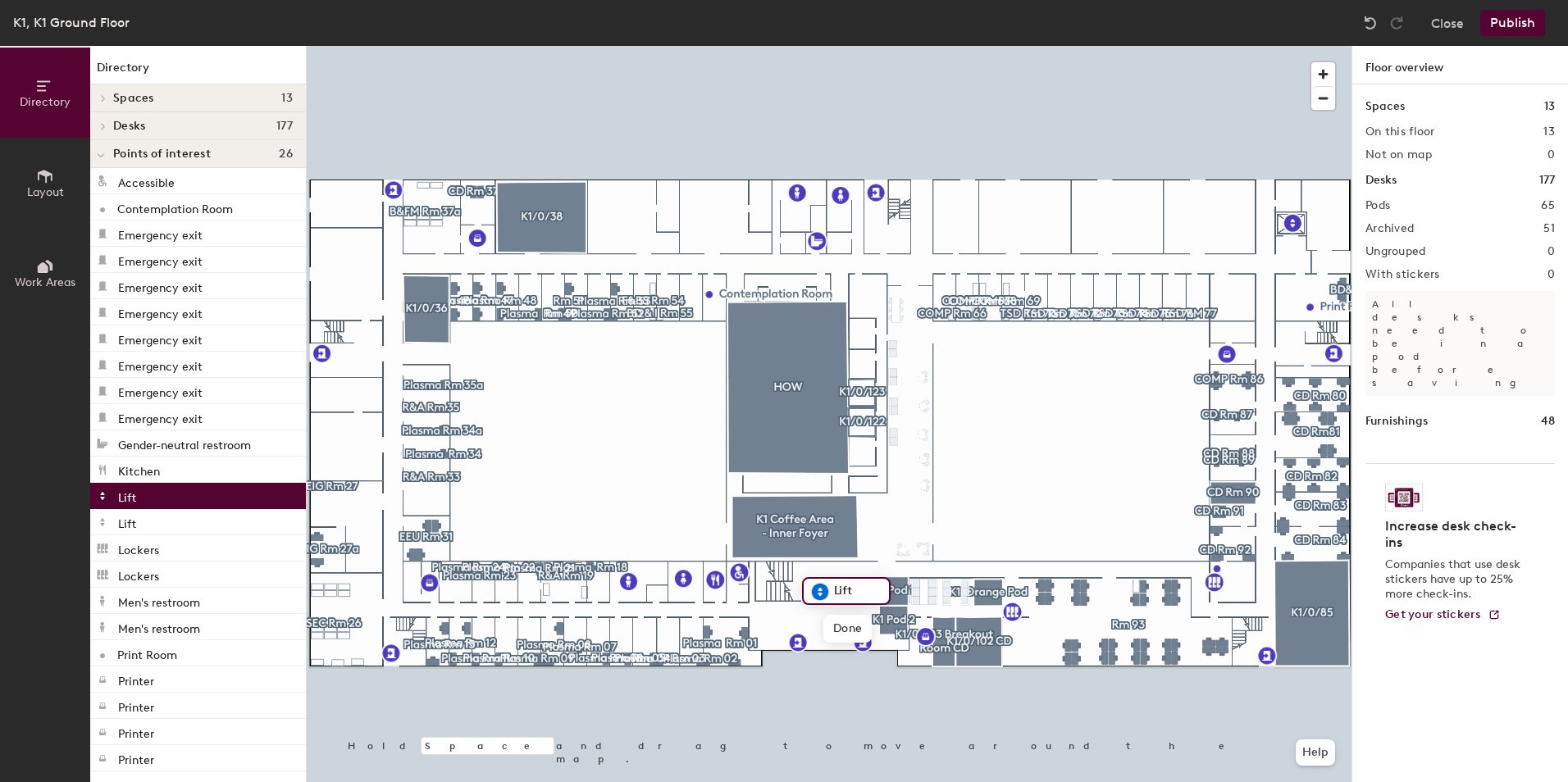
type input "Lift"
click at [1519, 18] on button "Publish" at bounding box center [1512, 23] width 65 height 26
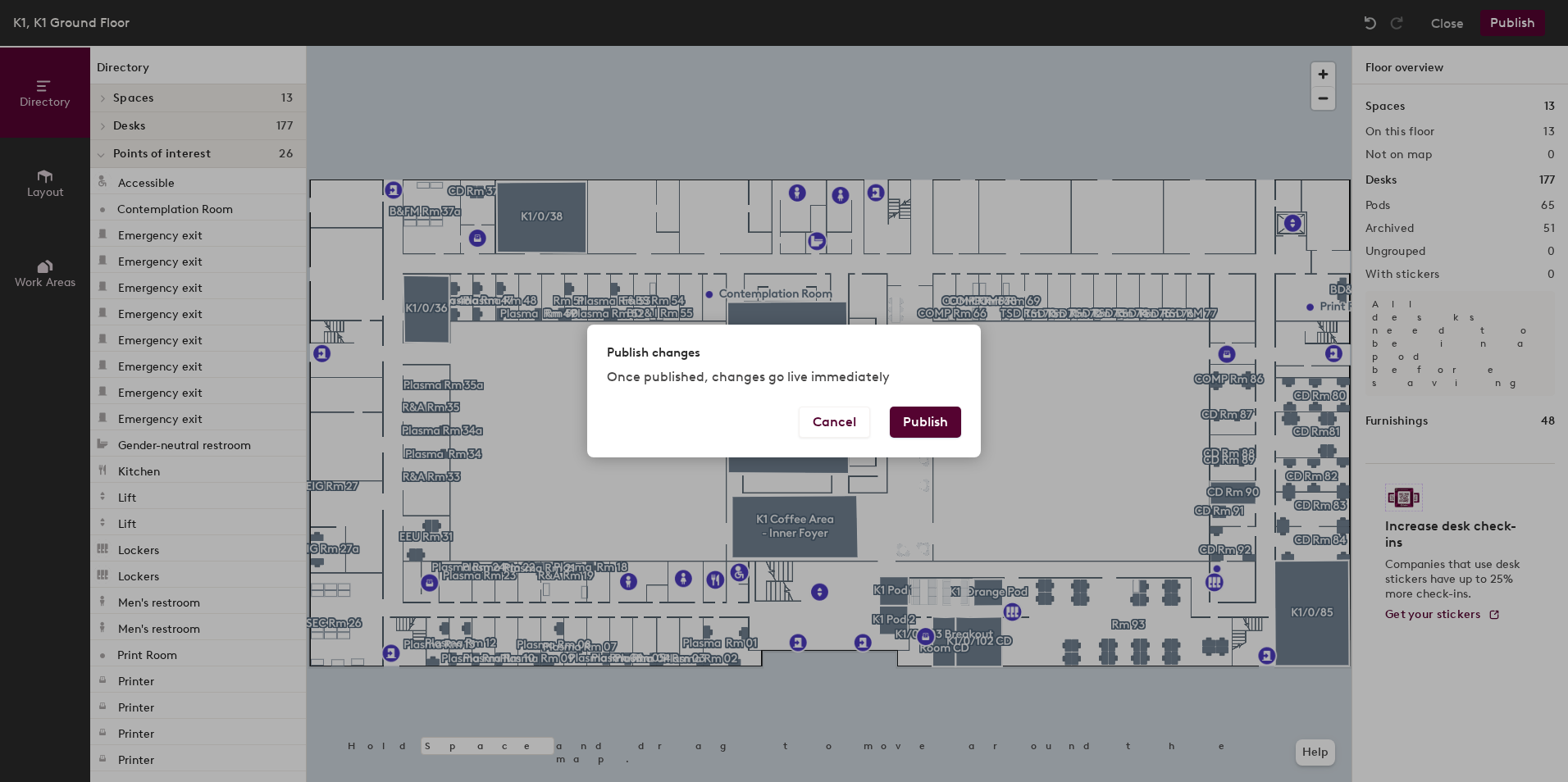
click at [926, 428] on button "Publish" at bounding box center [925, 421] width 71 height 31
